Goal: Task Accomplishment & Management: Use online tool/utility

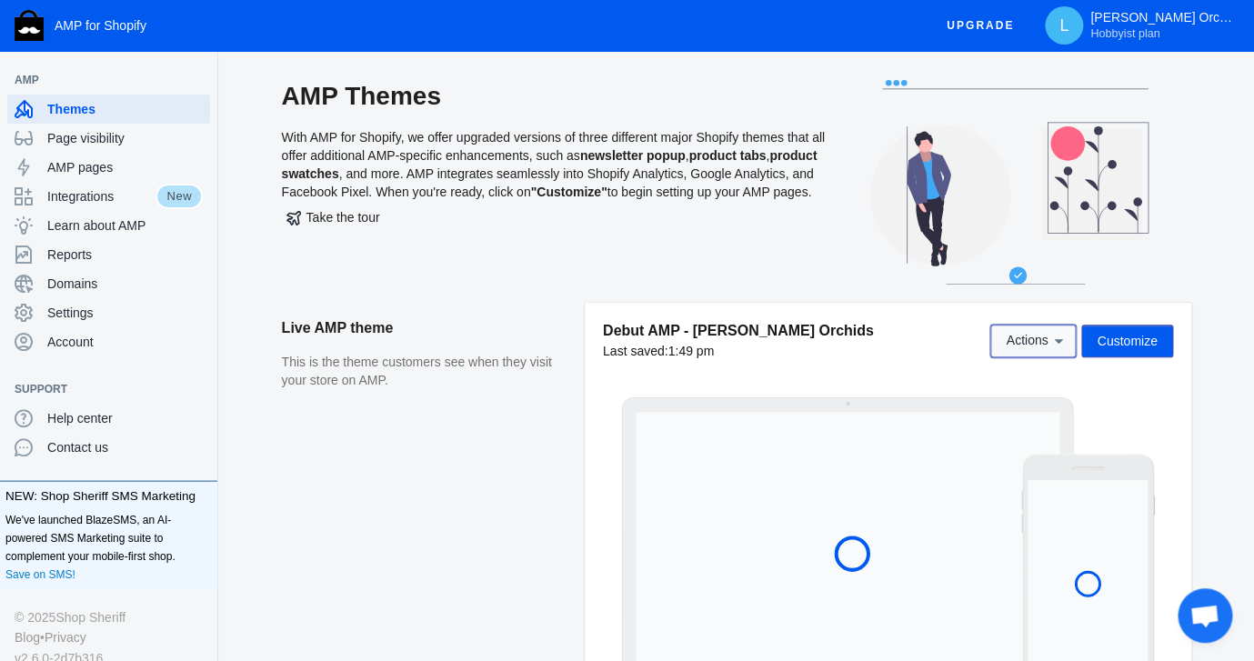
click at [1050, 342] on icon at bounding box center [1059, 341] width 18 height 18
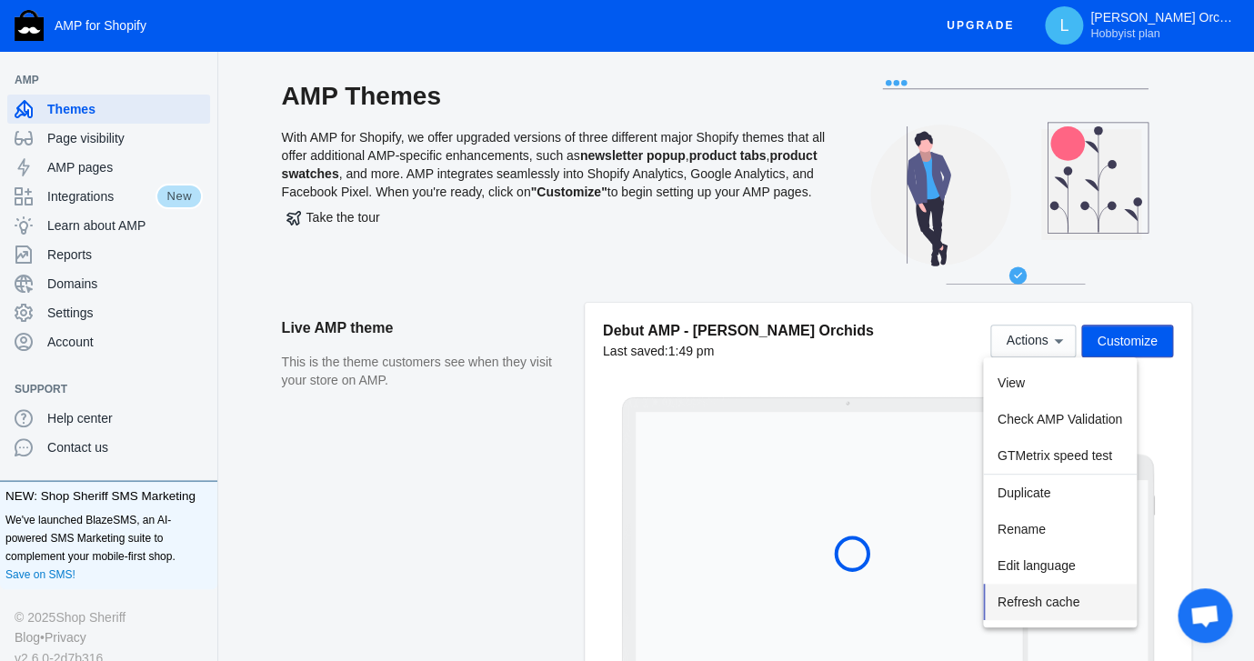
click at [1028, 599] on span "Refresh cache" at bounding box center [1039, 602] width 82 height 15
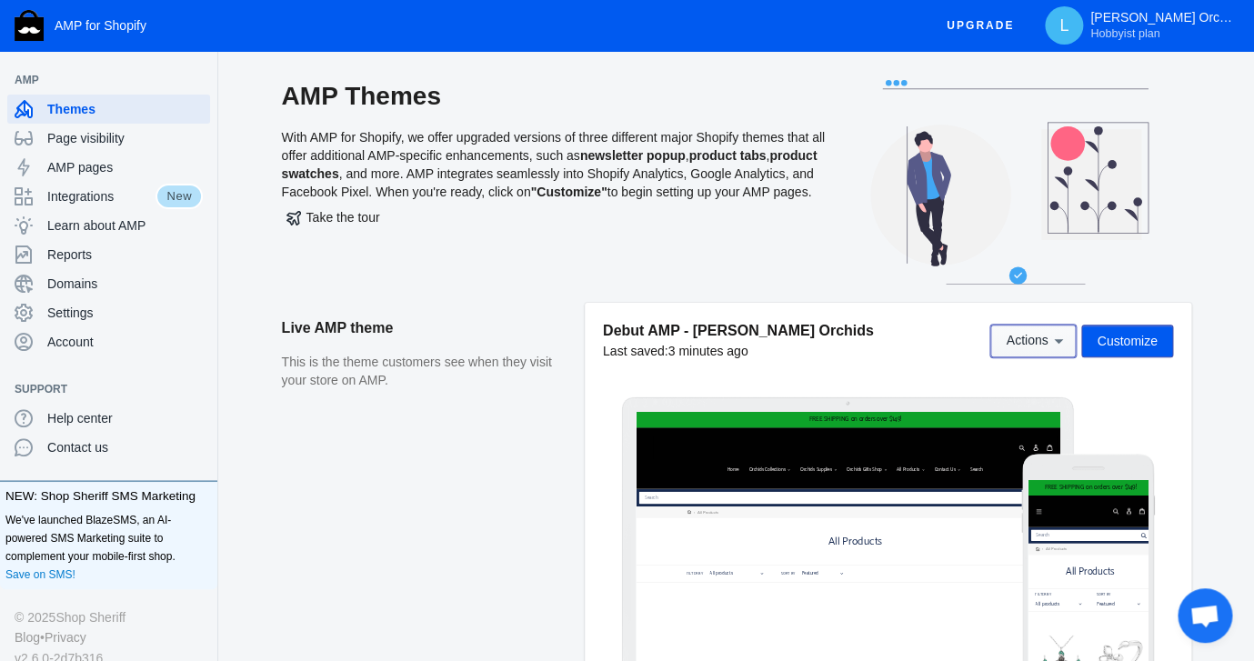
click at [1030, 348] on span "Actions" at bounding box center [1027, 341] width 42 height 15
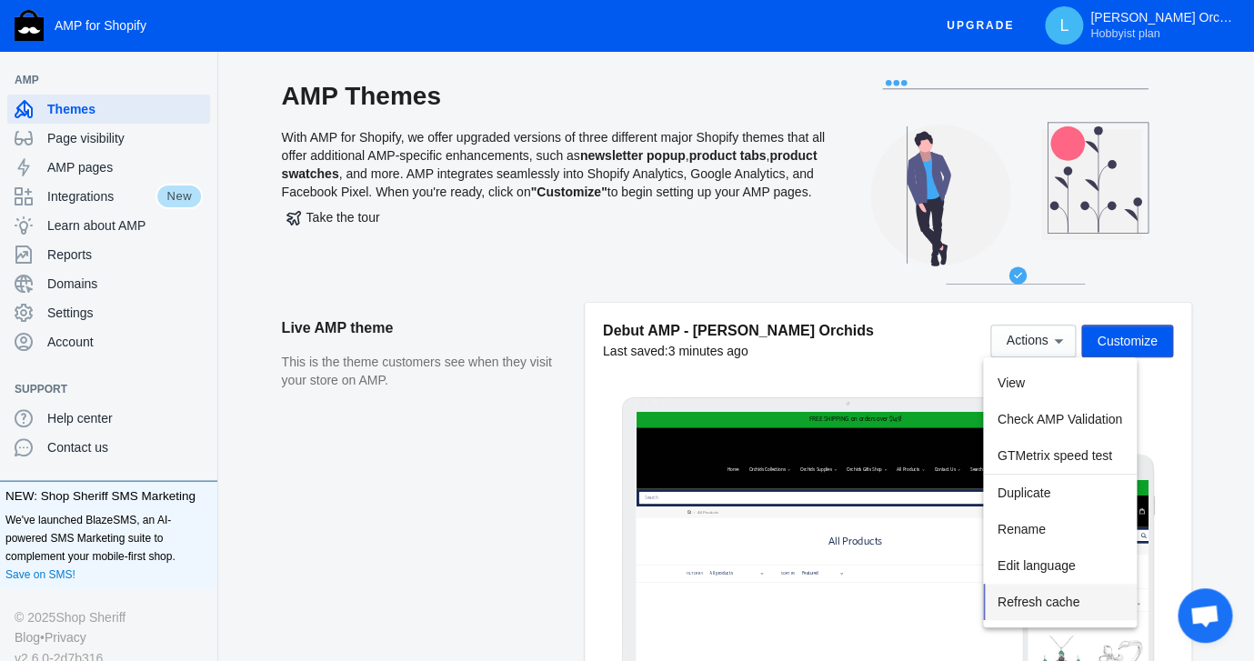
click at [1067, 600] on span "Refresh cache" at bounding box center [1039, 602] width 82 height 15
